Goal: Task Accomplishment & Management: Use online tool/utility

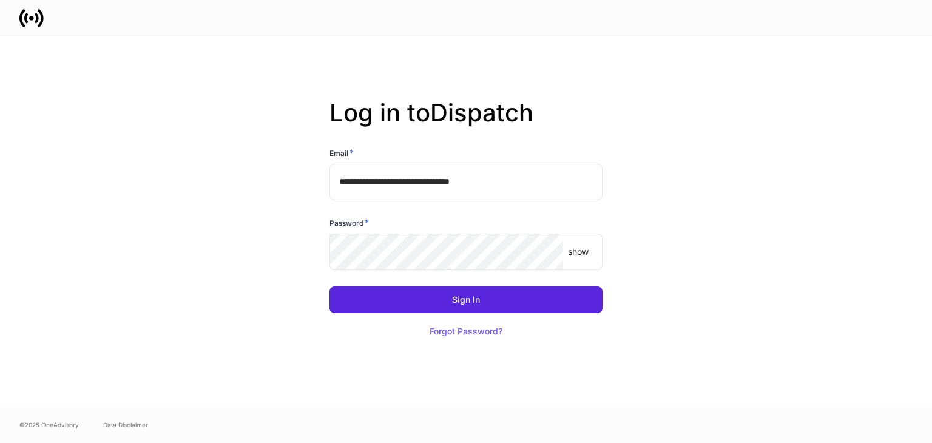
click at [515, 185] on input "**********" at bounding box center [466, 182] width 273 height 36
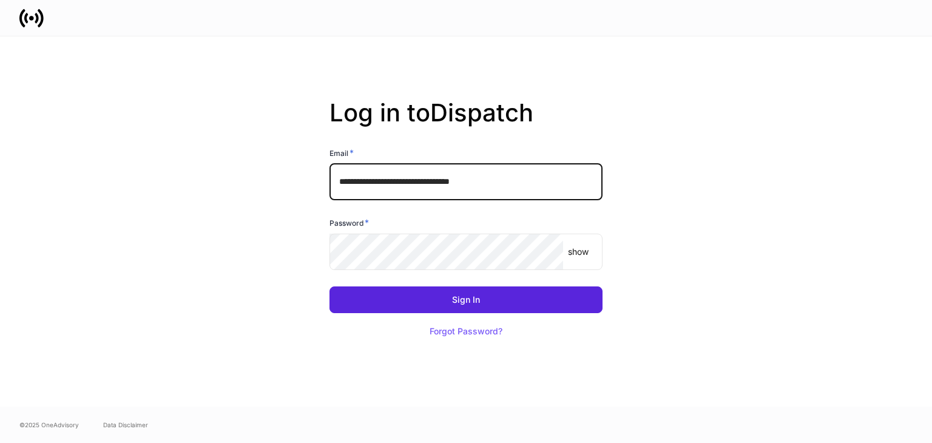
click at [405, 183] on input "**********" at bounding box center [466, 182] width 273 height 36
type input "**********"
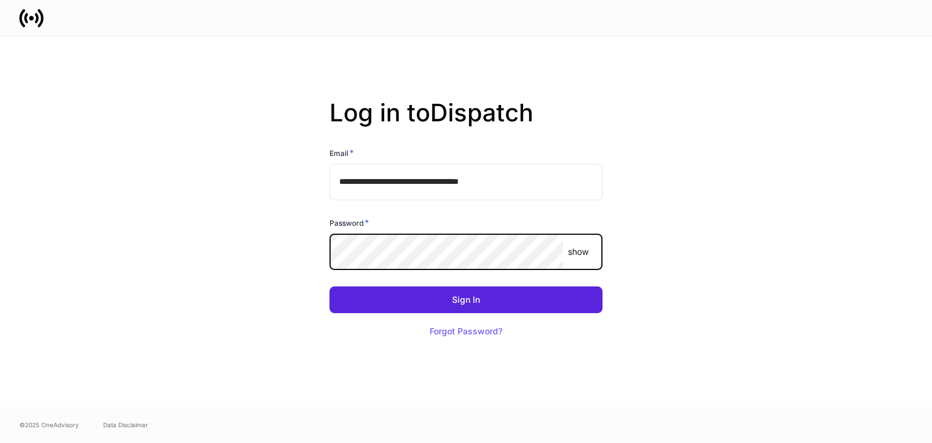
click at [330, 286] on button "Sign In" at bounding box center [466, 299] width 273 height 27
